Goal: Task Accomplishment & Management: Use online tool/utility

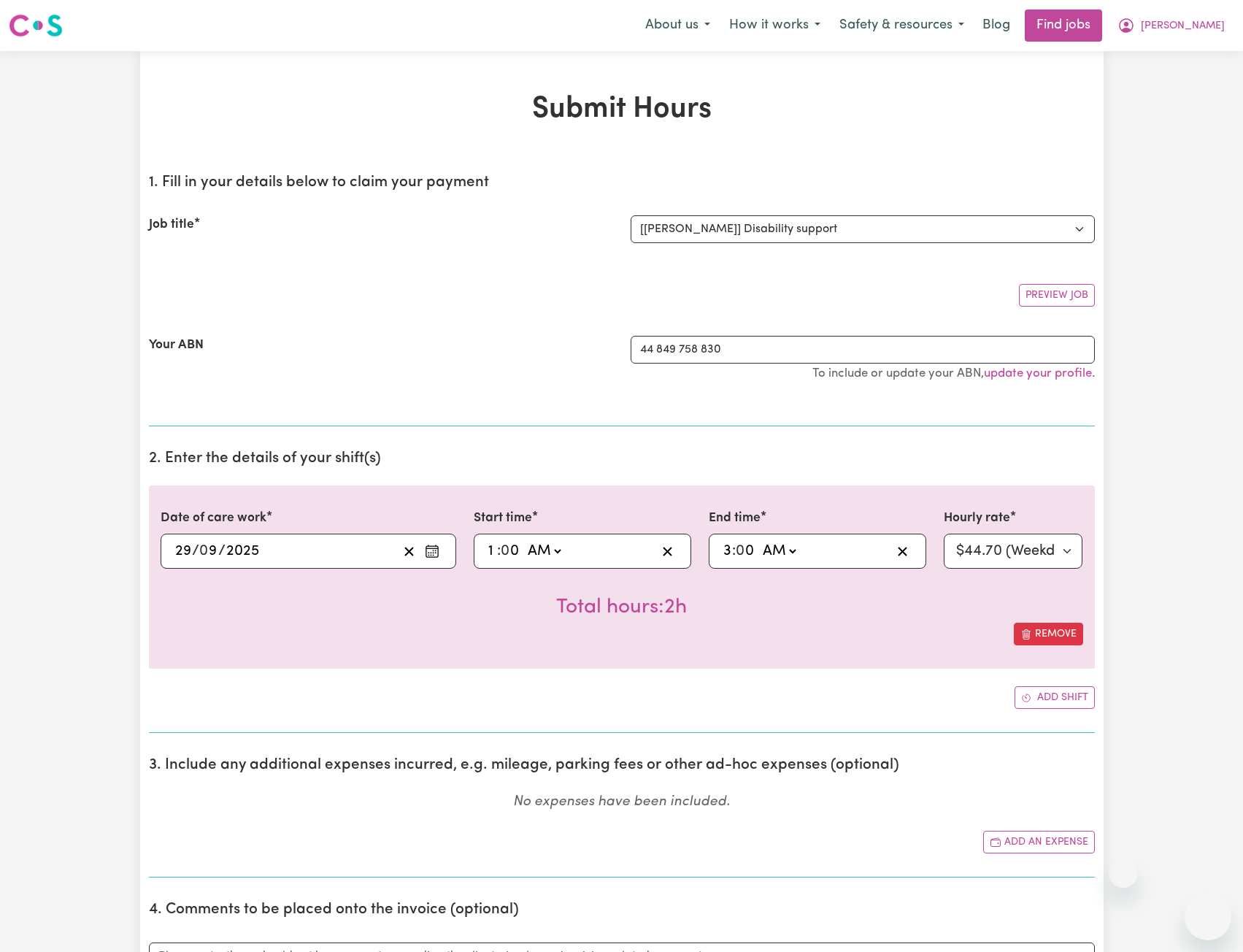
select select "4878"
select select "44.7-Weekday"
click at [1135, 27] on icon "My Account" at bounding box center [1125, 25] width 17 height 17
click at [1157, 116] on link "Logout" at bounding box center [1175, 112] width 115 height 27
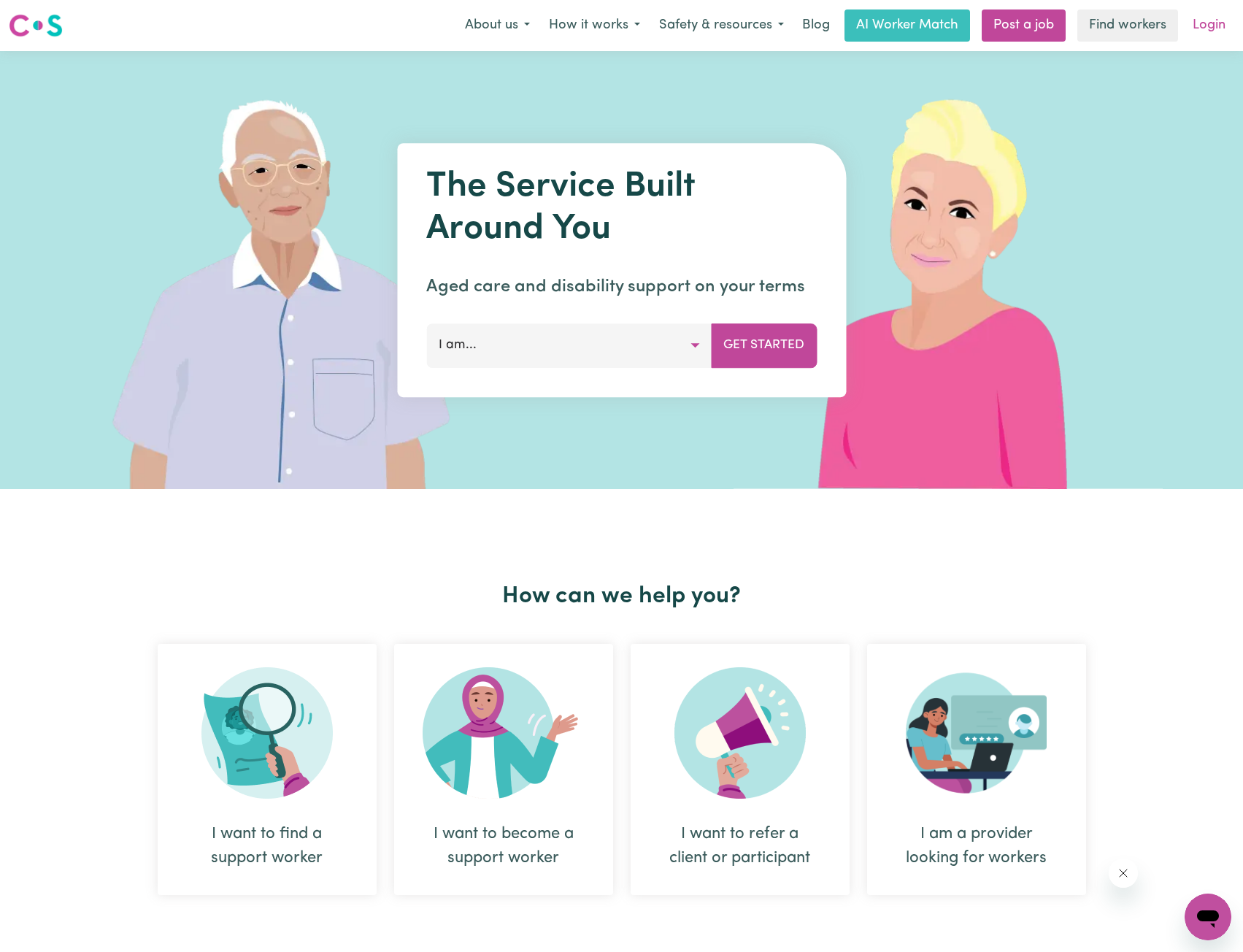
click at [1196, 10] on link "Login" at bounding box center [1208, 25] width 50 height 32
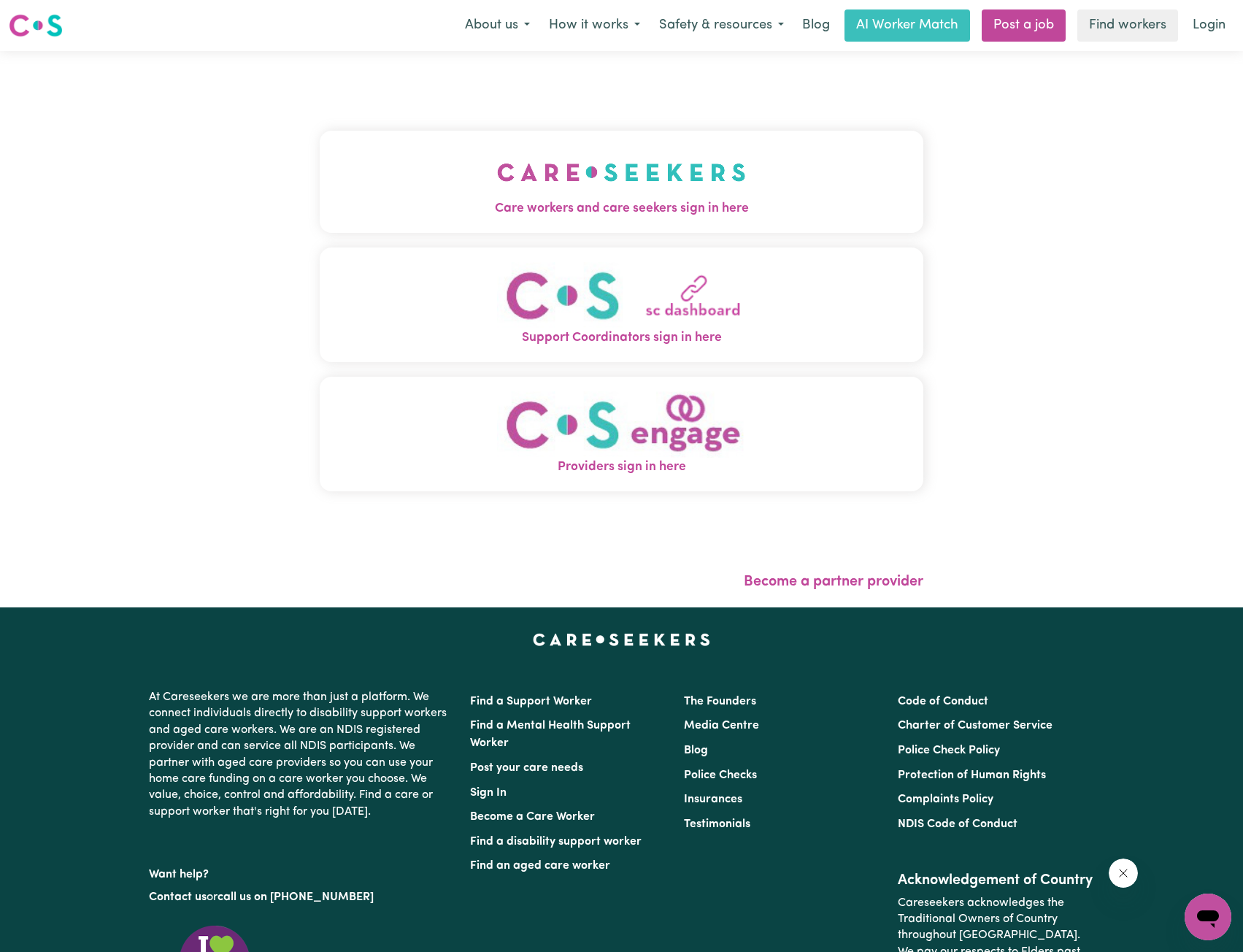
click at [581, 207] on span "Care workers and care seekers sign in here" at bounding box center [622, 209] width 604 height 19
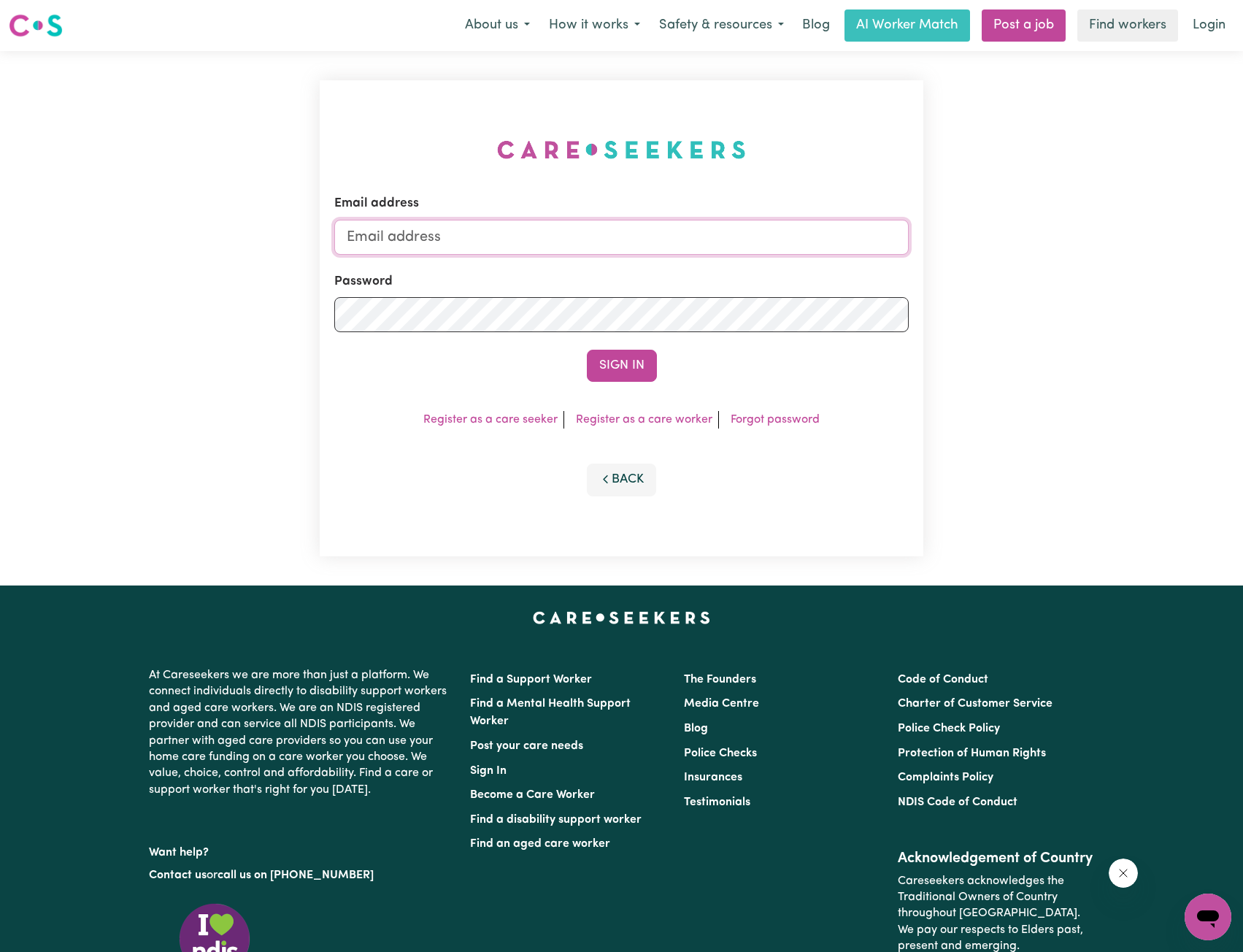
click at [658, 248] on input "Email address" at bounding box center [622, 237] width 575 height 35
drag, startPoint x: 424, startPoint y: 234, endPoint x: 656, endPoint y: 251, distance: 232.6
click at [652, 251] on input "[EMAIL_ADDRESS][PERSON_NAME][DOMAIN_NAME]" at bounding box center [622, 237] width 575 height 35
type input "[EMAIL_ADDRESS][DOMAIN_NAME]"
click at [613, 366] on button "Sign In" at bounding box center [622, 365] width 70 height 32
